Goal: Navigation & Orientation: Find specific page/section

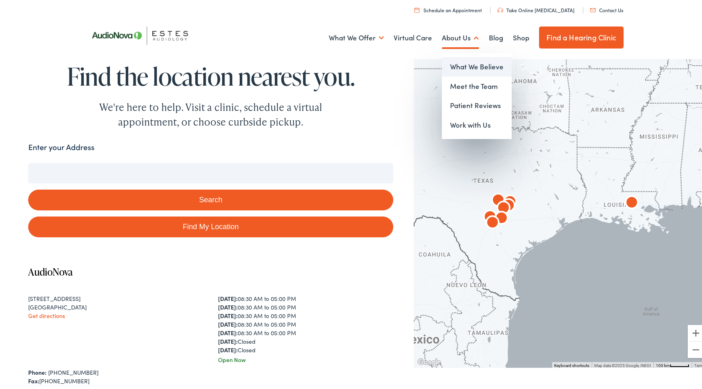
click at [463, 66] on link "What We Believe" at bounding box center [477, 66] width 70 height 20
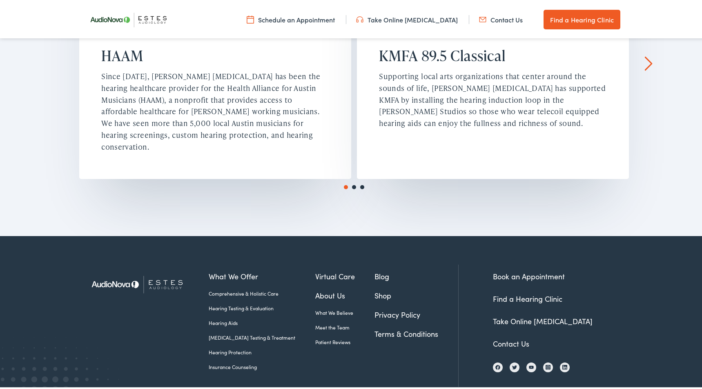
scroll to position [1429, 0]
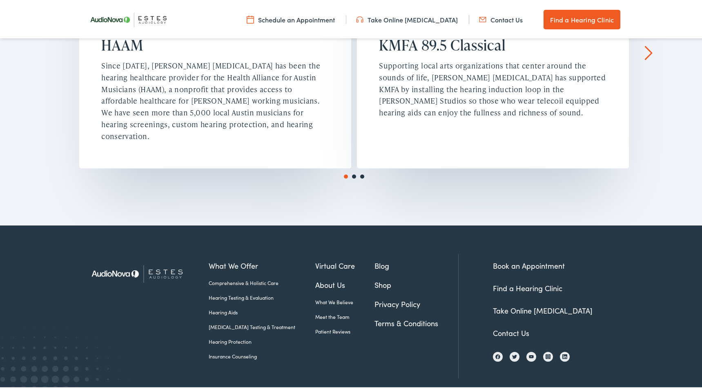
click at [646, 50] on link "Next" at bounding box center [649, 51] width 8 height 15
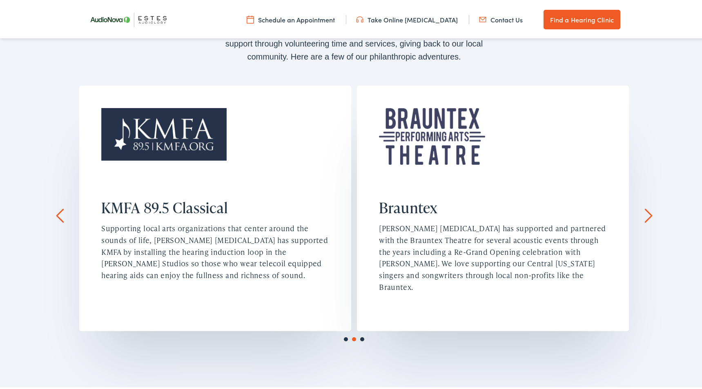
scroll to position [1265, 0]
click at [645, 213] on link "Next" at bounding box center [649, 214] width 8 height 15
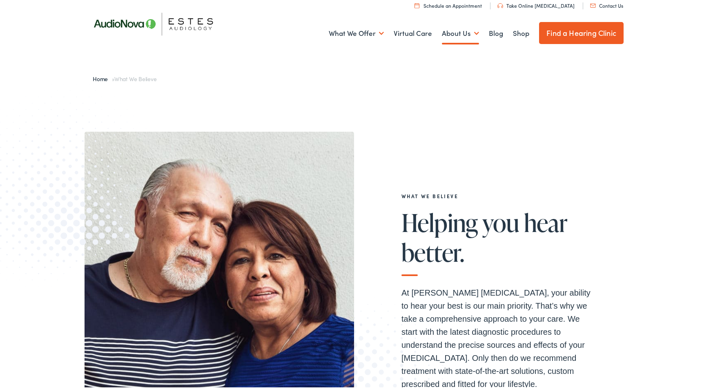
scroll to position [0, 0]
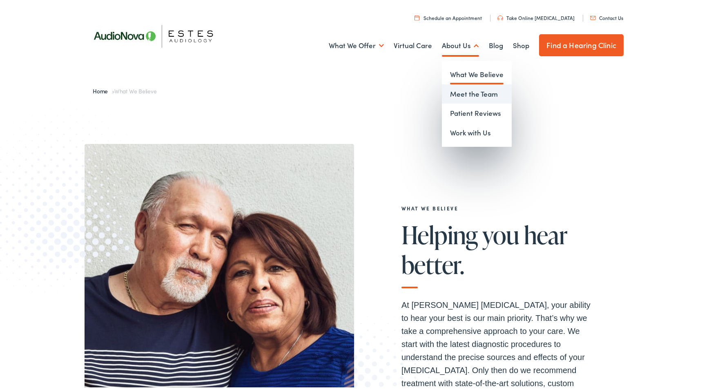
click at [473, 91] on link "Meet the Team" at bounding box center [477, 93] width 70 height 20
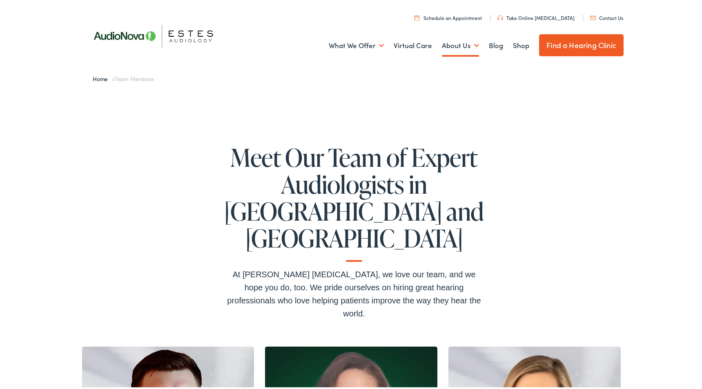
click at [584, 47] on link "Find a Hearing Clinic" at bounding box center [581, 44] width 84 height 22
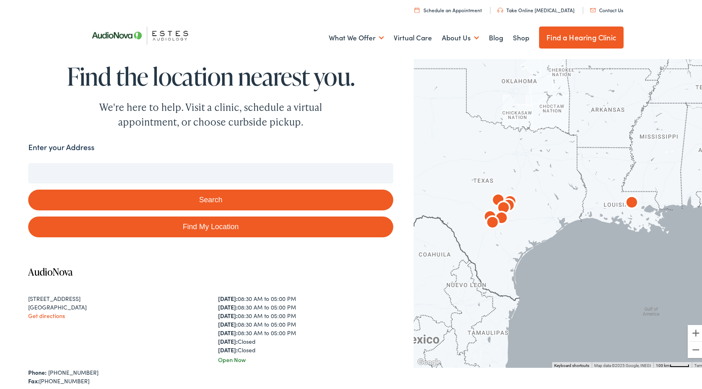
click at [185, 168] on input "Enter your Address" at bounding box center [210, 172] width 365 height 20
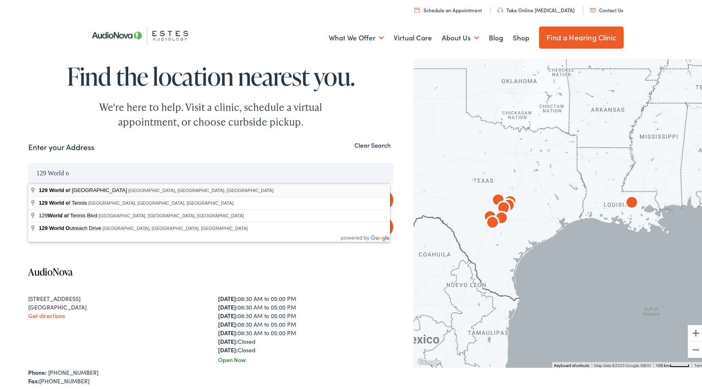
type input "129 World of [GEOGRAPHIC_DATA], [GEOGRAPHIC_DATA], [GEOGRAPHIC_DATA], [GEOGRAPH…"
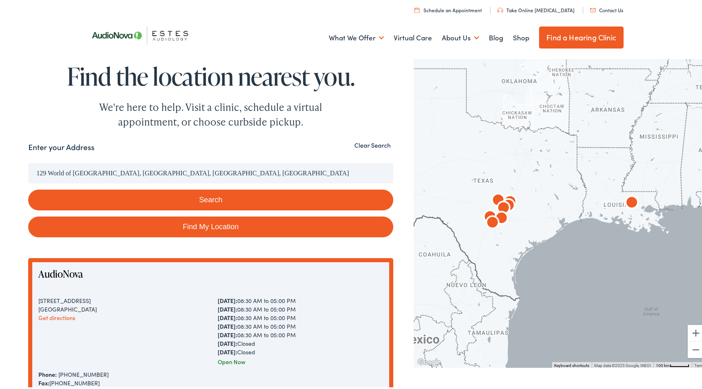
click at [197, 198] on button "Search" at bounding box center [210, 198] width 365 height 21
click at [339, 305] on div "Monday: 08:30 AM to 05:00 PM Tuesday: 08:30 AM to 05:00 PM Wednesday: 08:30 AM …" at bounding box center [300, 325] width 165 height 60
